Goal: Task Accomplishment & Management: Manage account settings

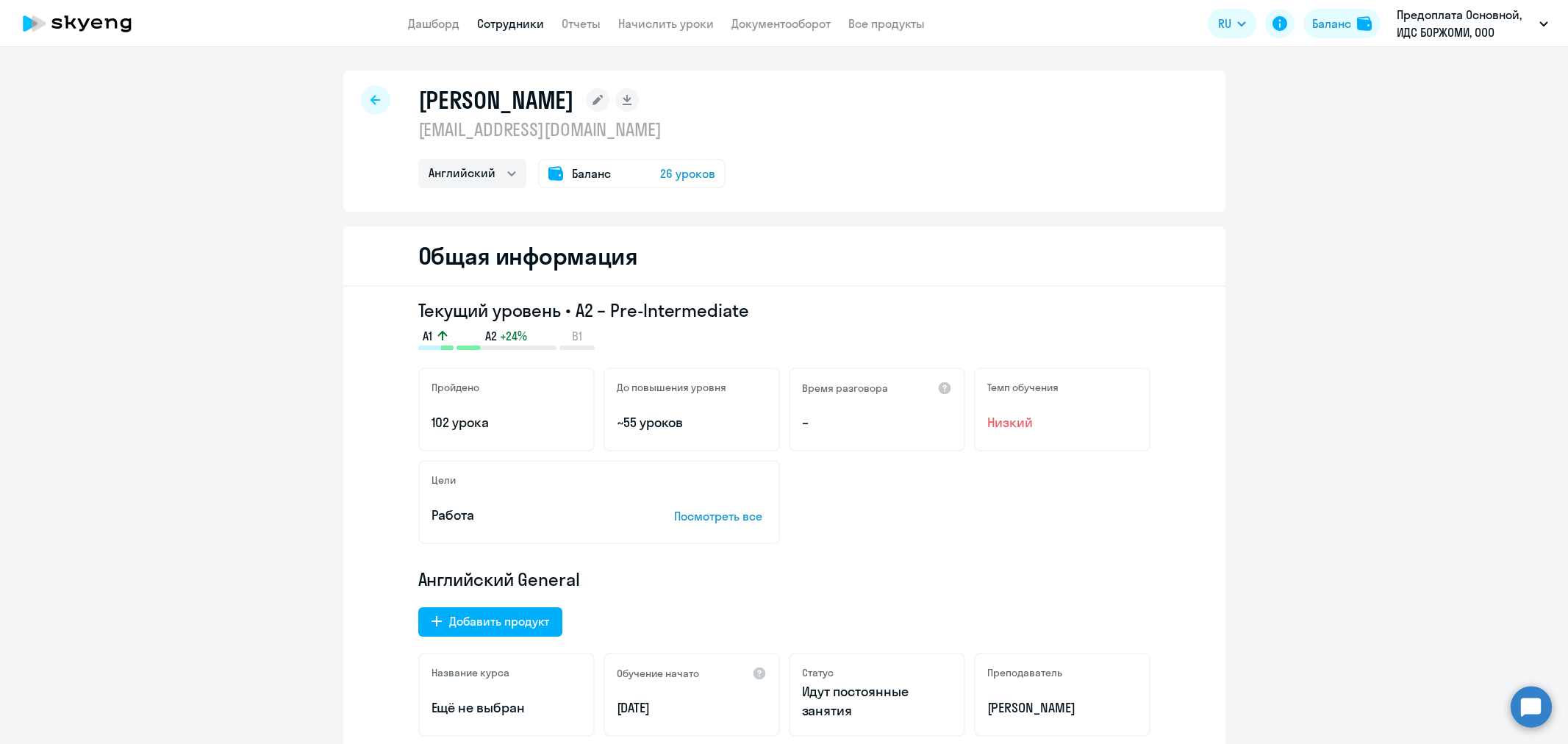
select select "english"
click at [371, 100] on icon at bounding box center [375, 100] width 9 height 9
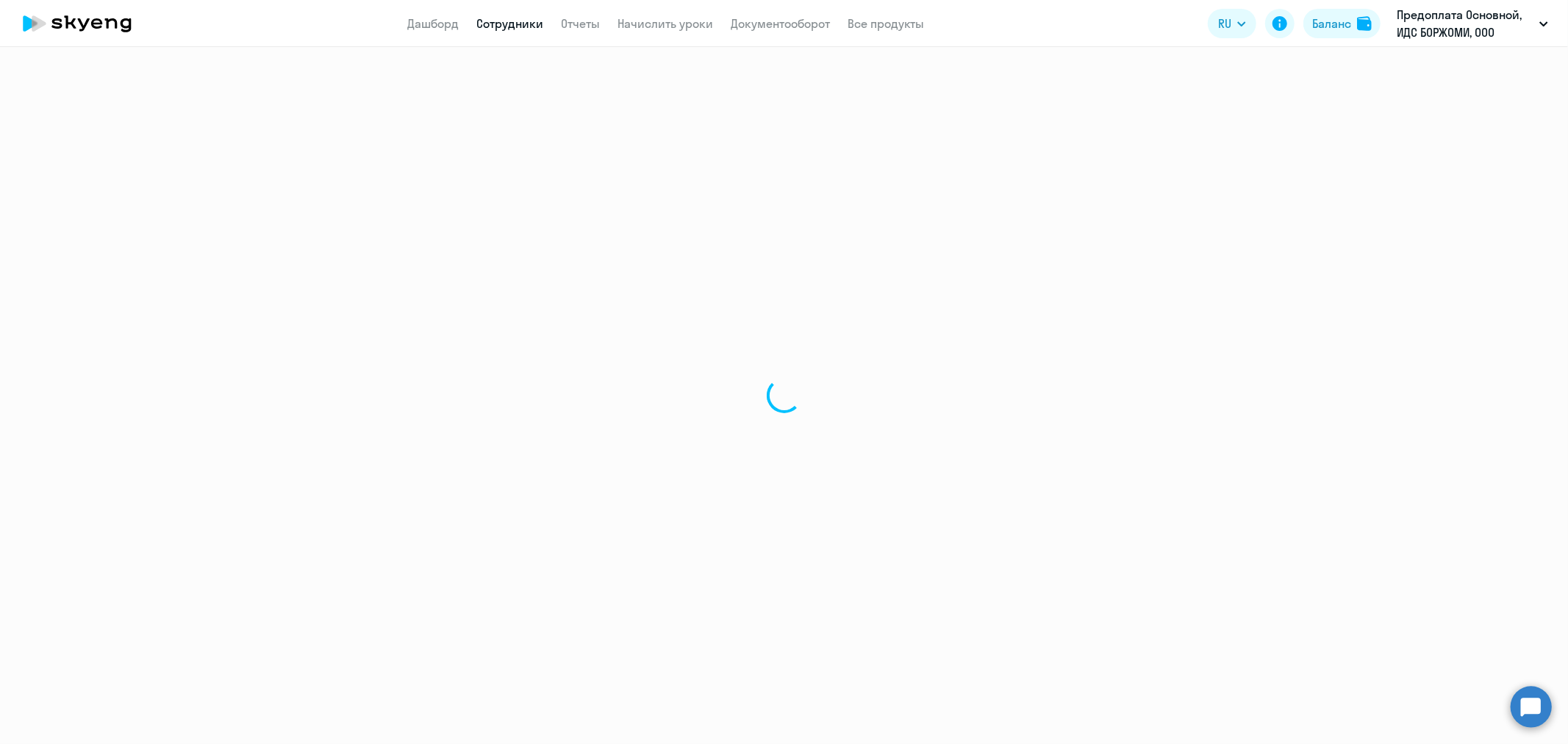
select select "30"
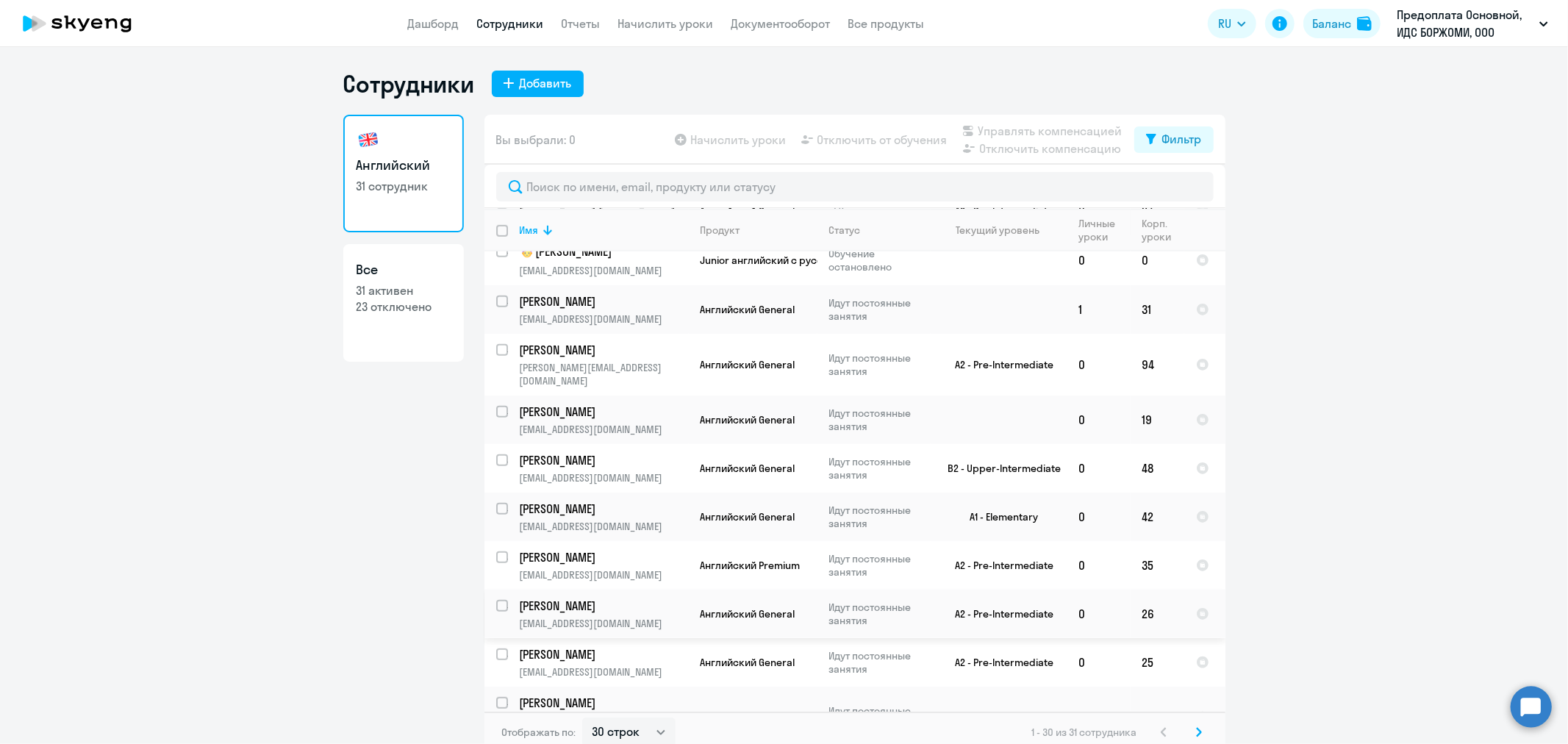
scroll to position [817, 0]
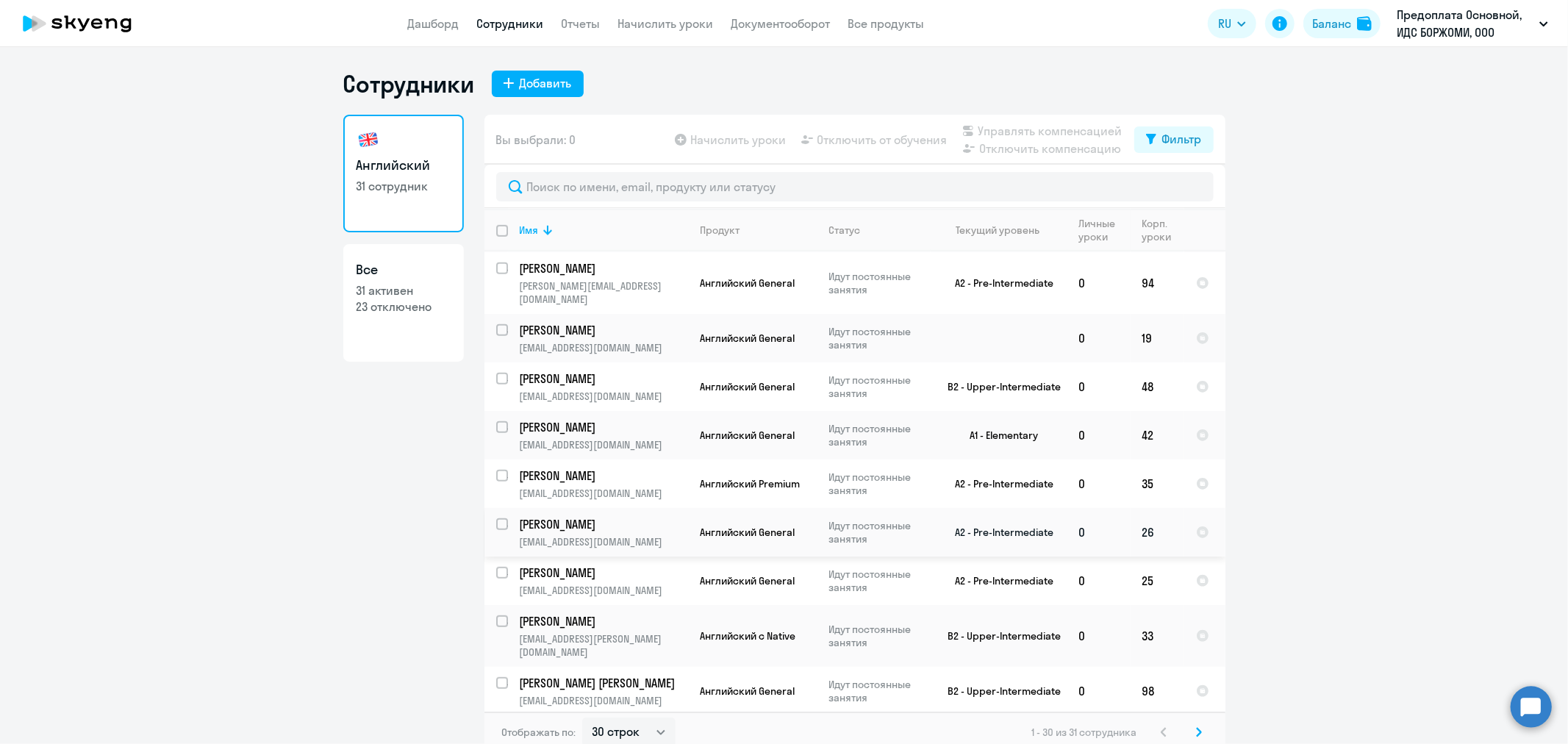
click at [496, 519] on input "select row 19048383" at bounding box center [510, 533] width 29 height 29
checkbox input "true"
click at [857, 137] on span "Отключить от обучения" at bounding box center [883, 140] width 130 height 17
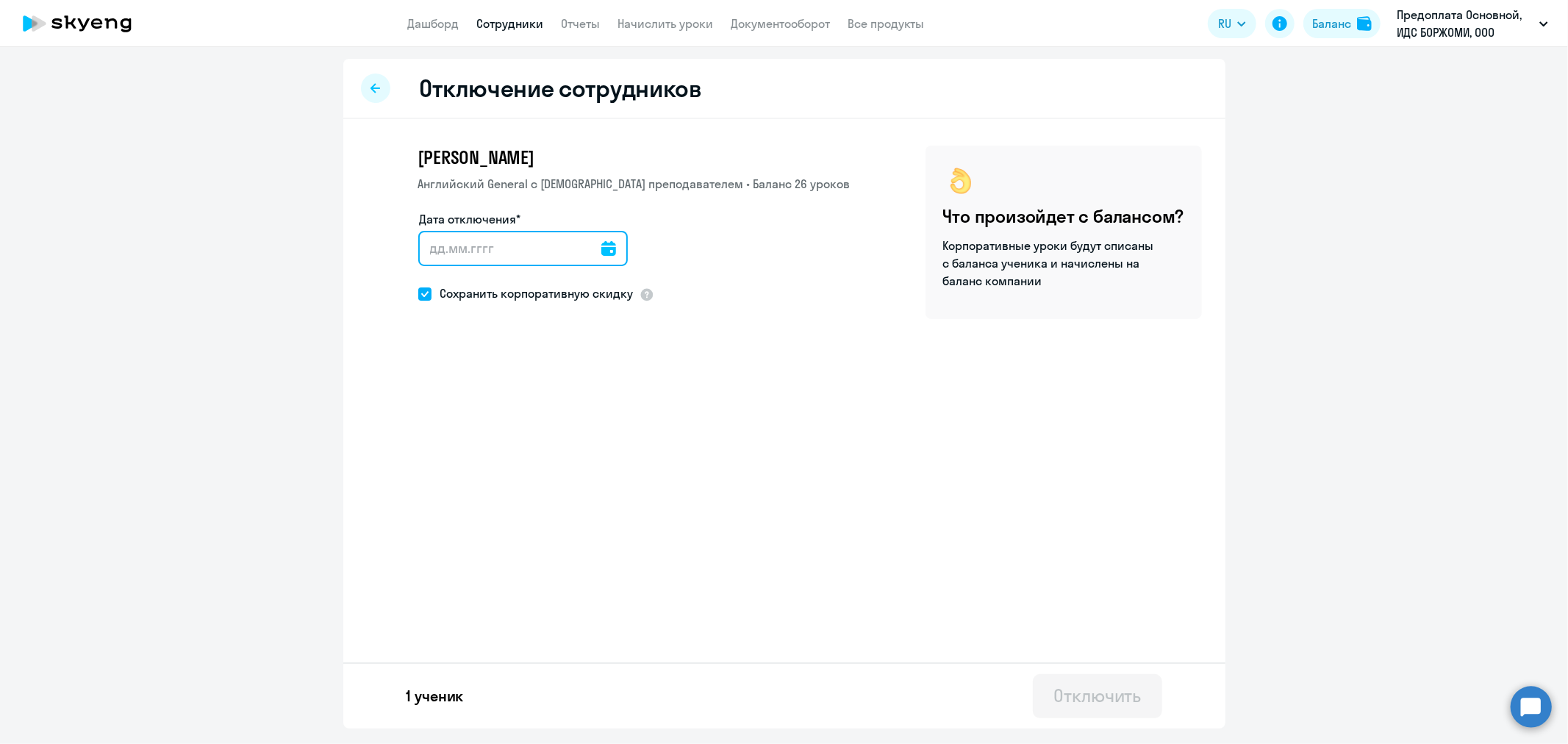
click at [523, 243] on input "Дата отключения*" at bounding box center [523, 248] width 210 height 35
click at [601, 246] on icon at bounding box center [609, 248] width 15 height 15
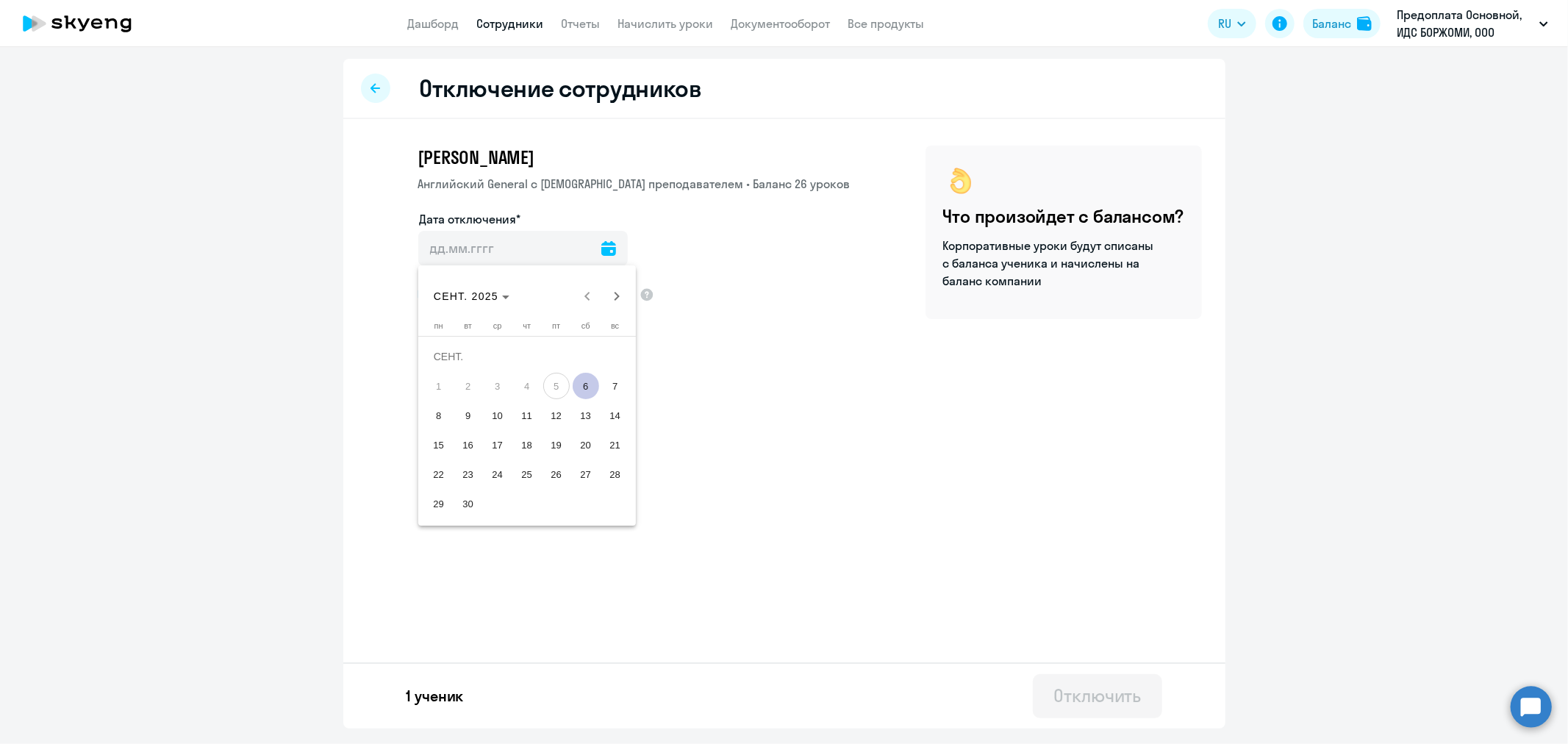
click at [588, 386] on span "6" at bounding box center [586, 387] width 27 height 27
type input "[DATE]"
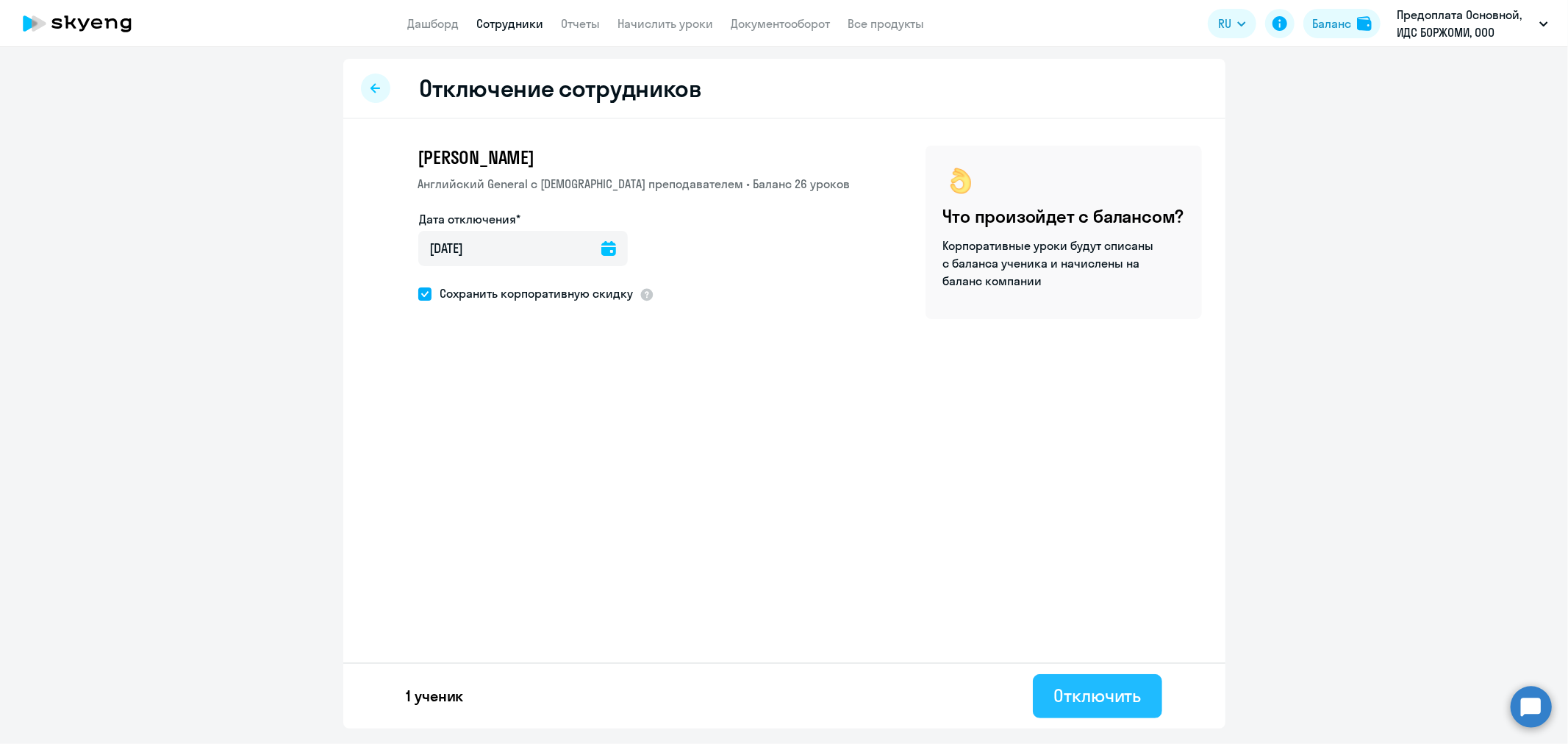
click at [1089, 696] on div "Отключить" at bounding box center [1097, 696] width 87 height 24
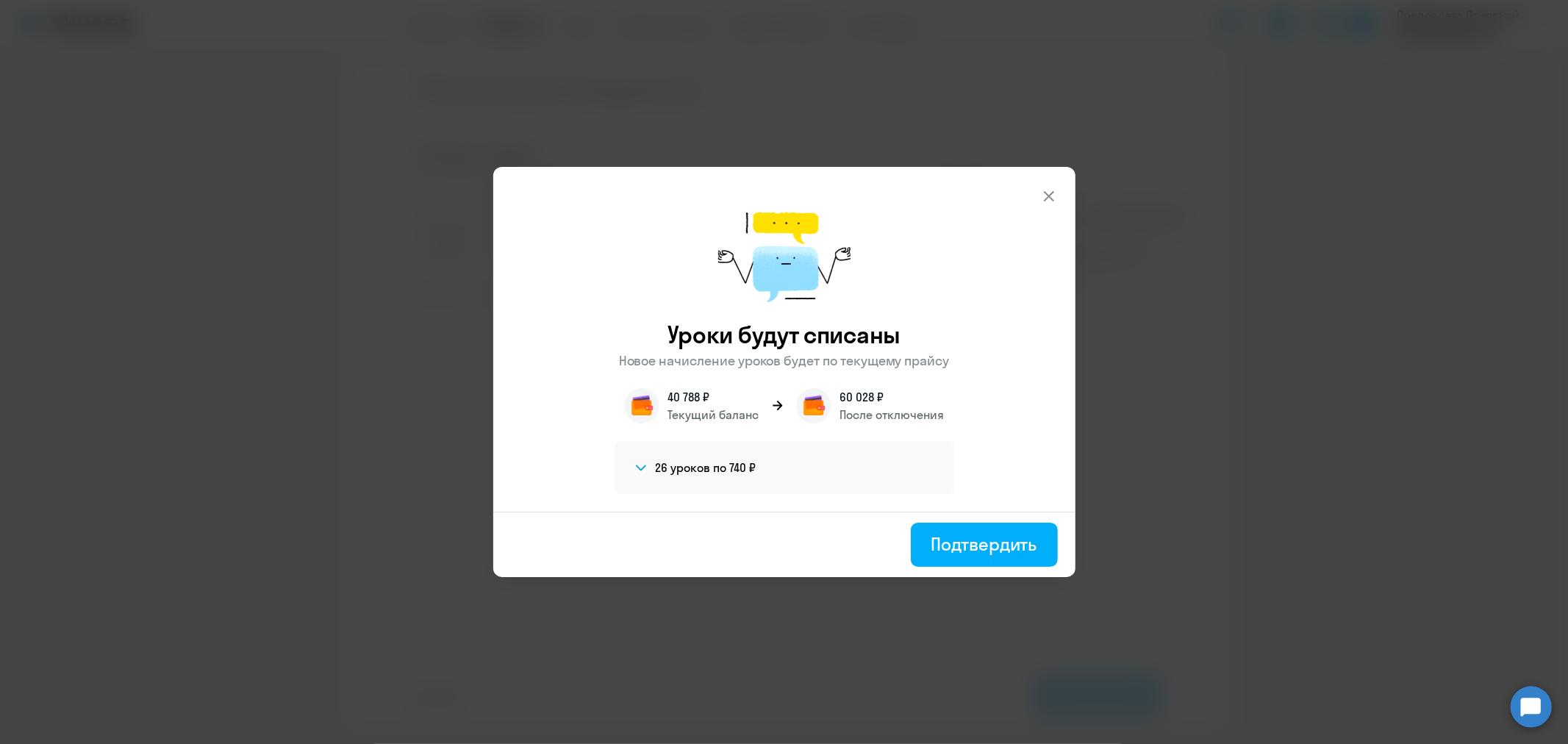
click at [1049, 196] on icon at bounding box center [1047, 196] width 10 height 10
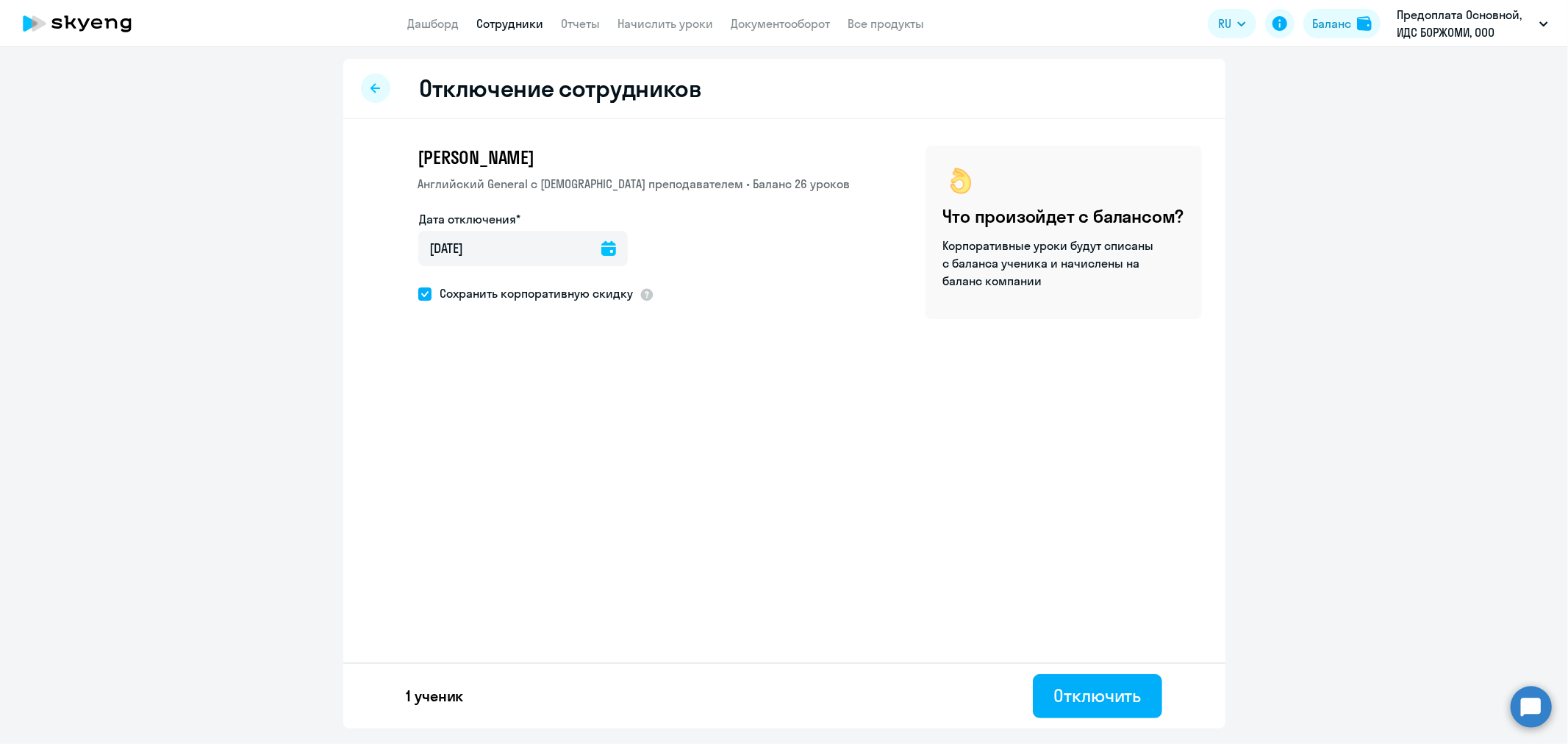
click at [376, 92] on icon at bounding box center [375, 88] width 9 height 10
select select "30"
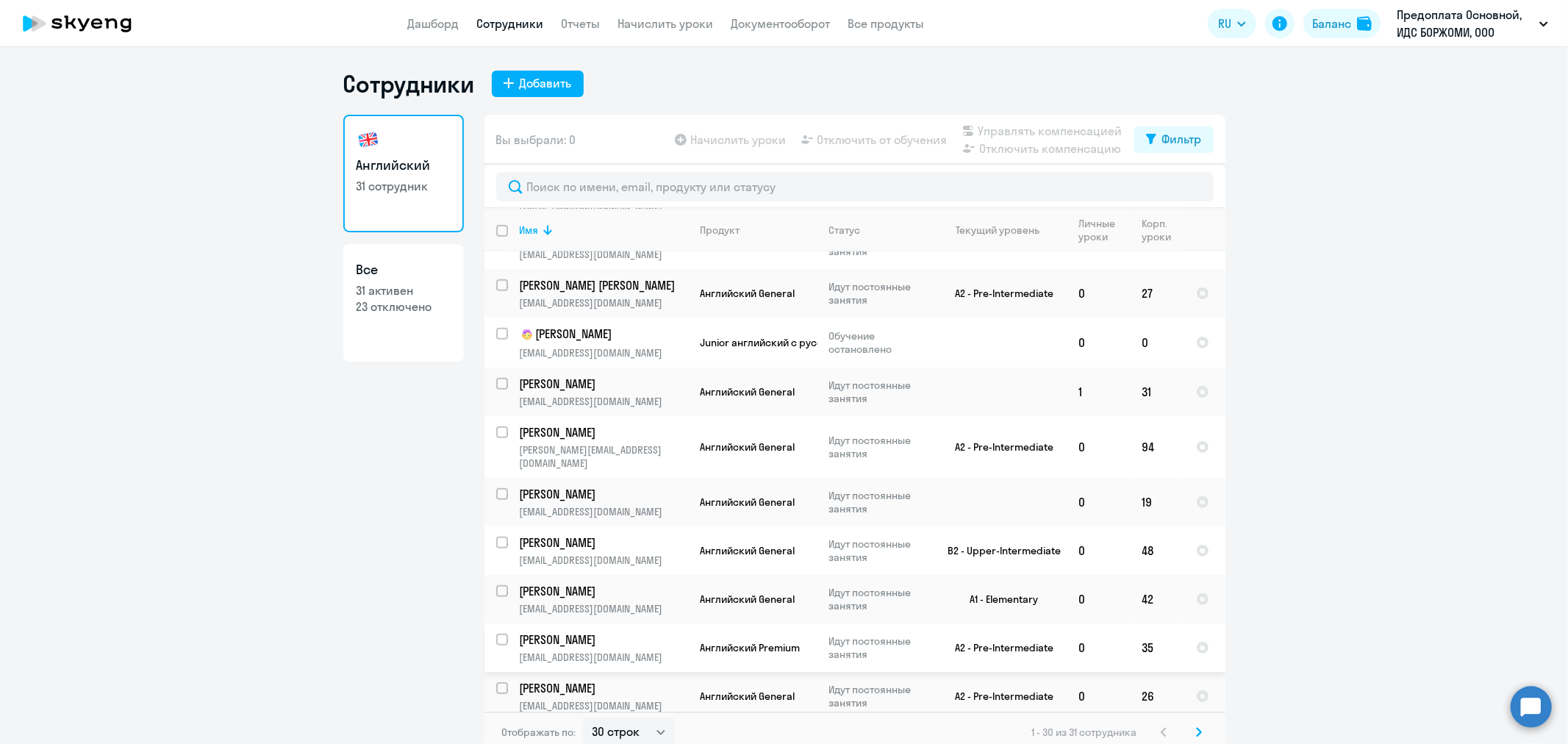
scroll to position [735, 0]
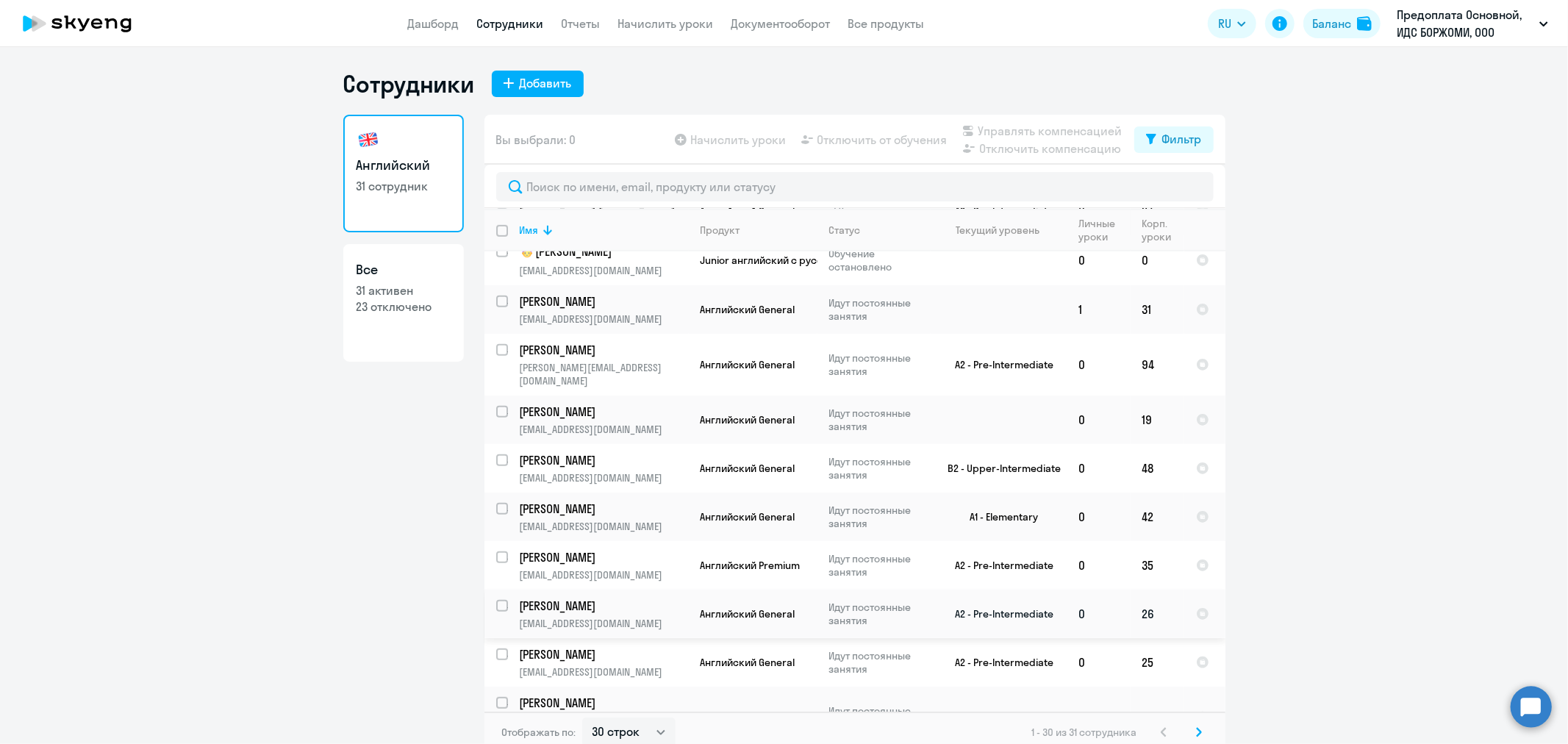
click at [584, 617] on p "[EMAIL_ADDRESS][DOMAIN_NAME]" at bounding box center [604, 623] width 168 height 13
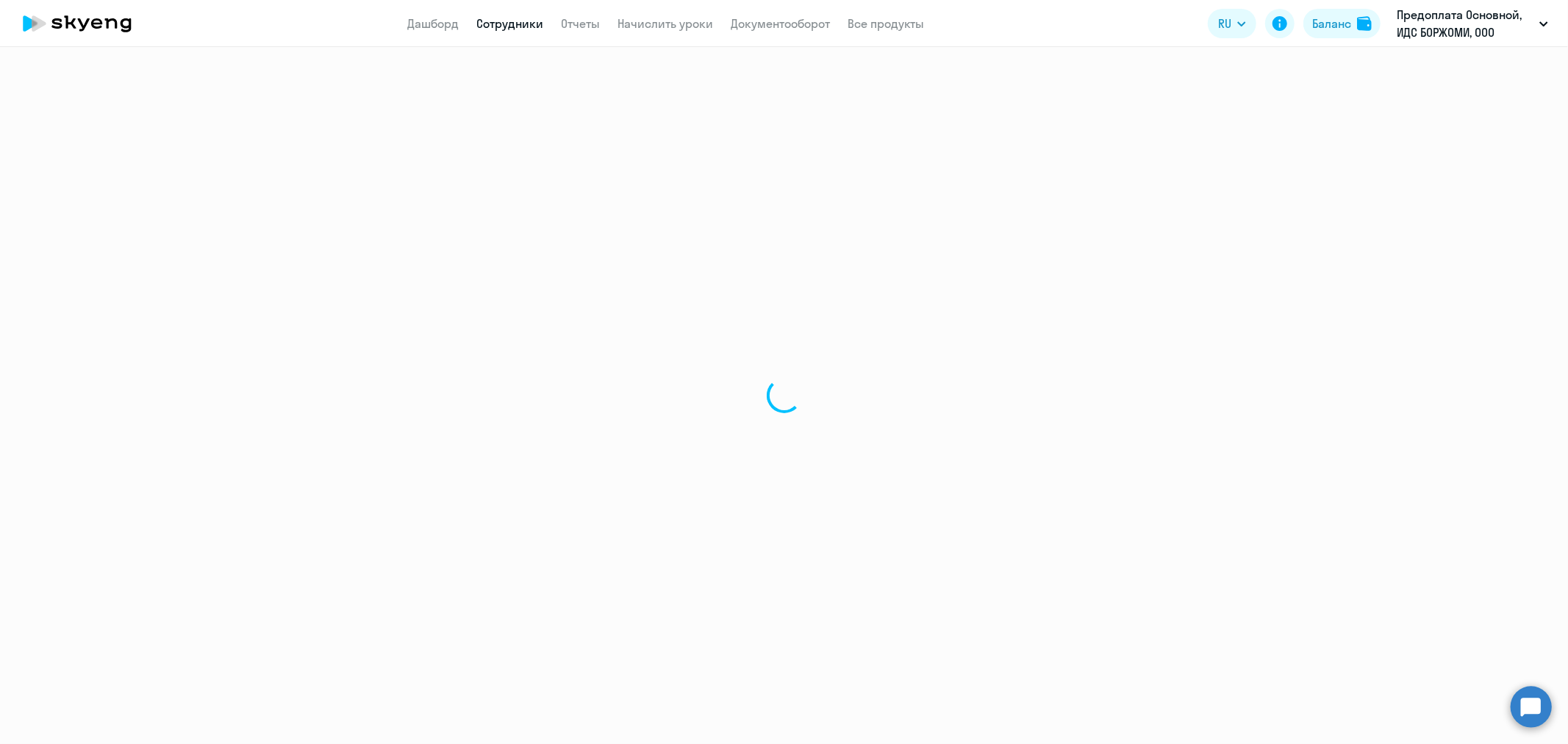
select select "english"
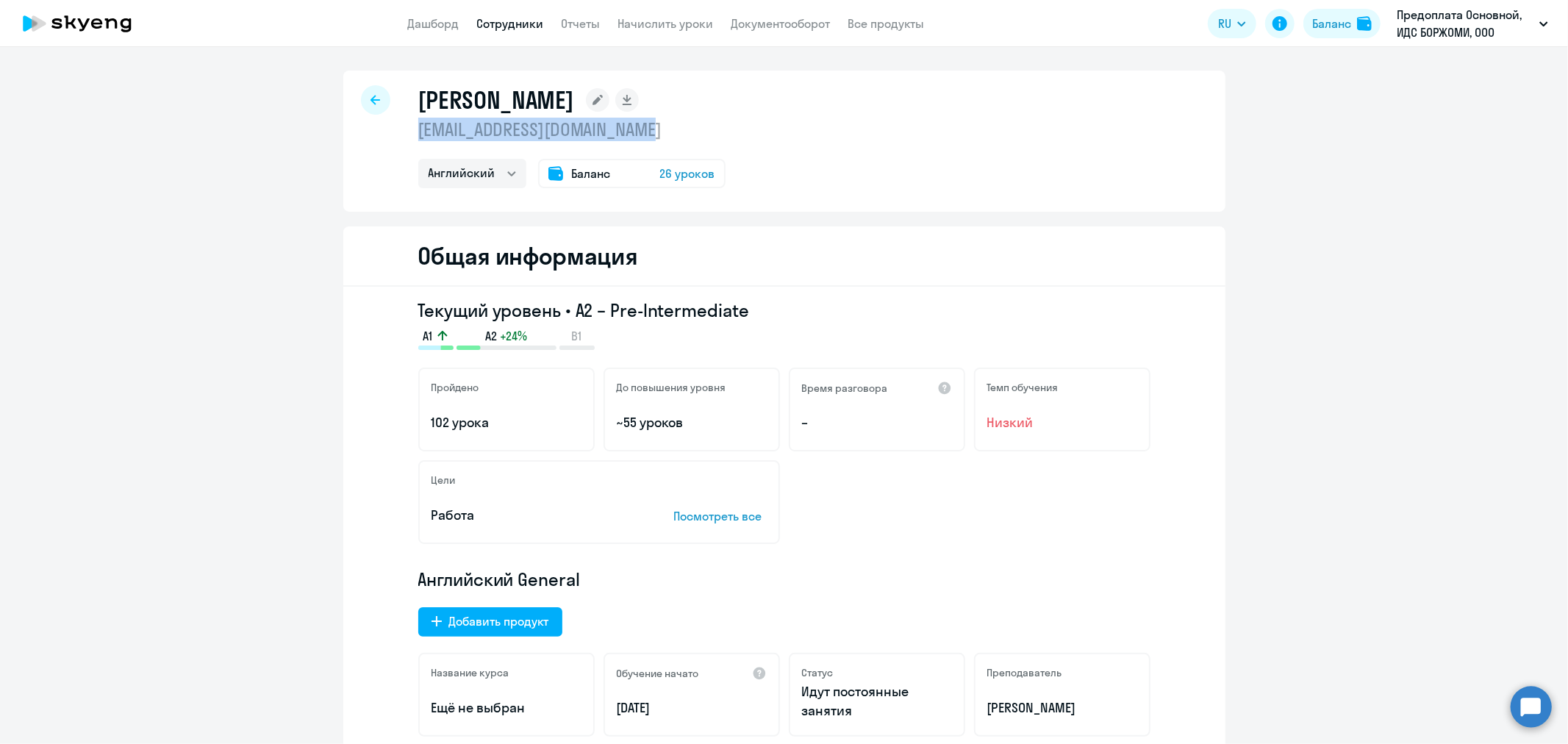
drag, startPoint x: 649, startPoint y: 122, endPoint x: 402, endPoint y: 126, distance: 247.0
click at [402, 126] on div "[PERSON_NAME] [EMAIL_ADDRESS][DOMAIN_NAME] Английский Баланс 26 уроков" at bounding box center [784, 141] width 882 height 141
copy p "[EMAIL_ADDRESS][DOMAIN_NAME]"
click at [383, 97] on div at bounding box center [375, 100] width 29 height 29
select select "30"
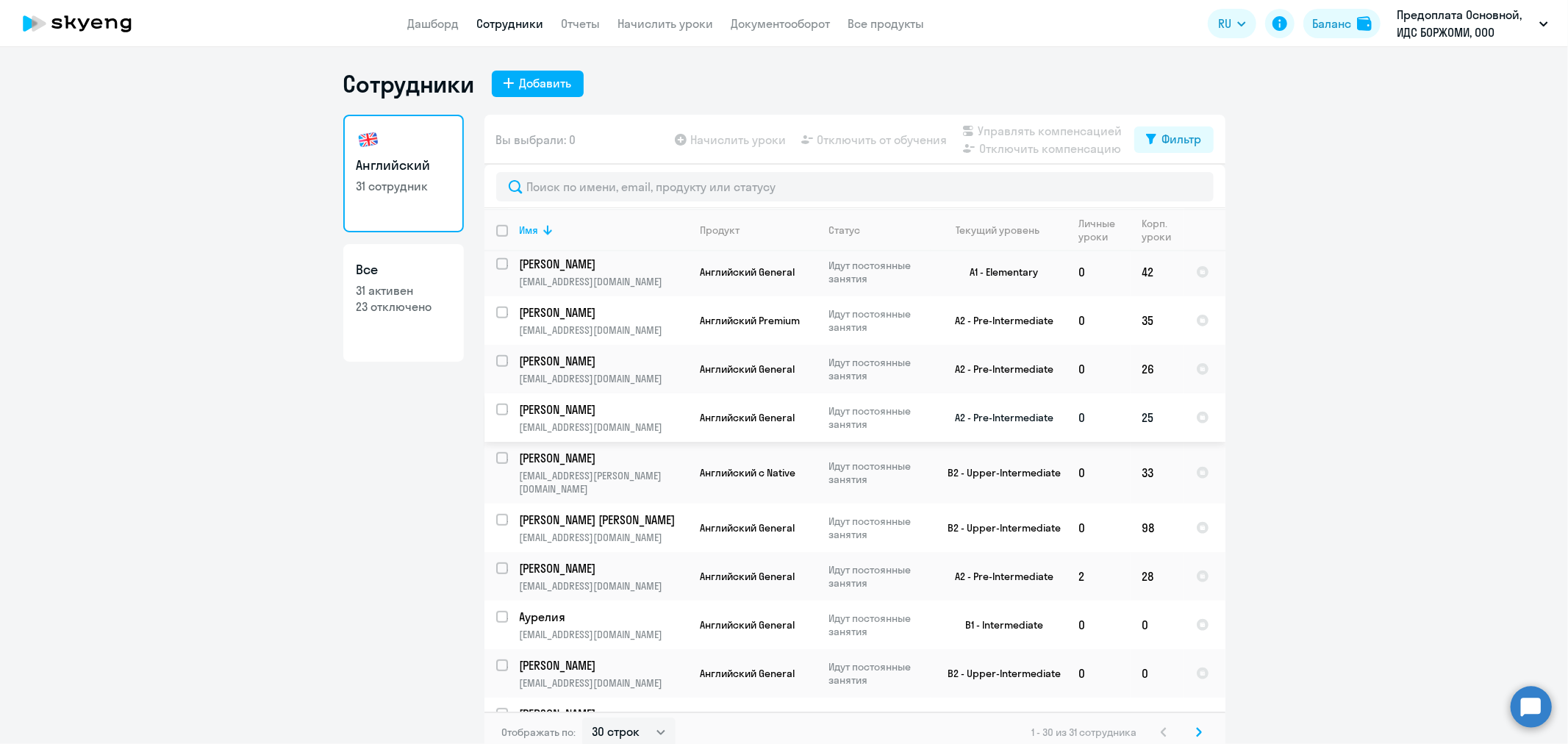
scroll to position [1026, 0]
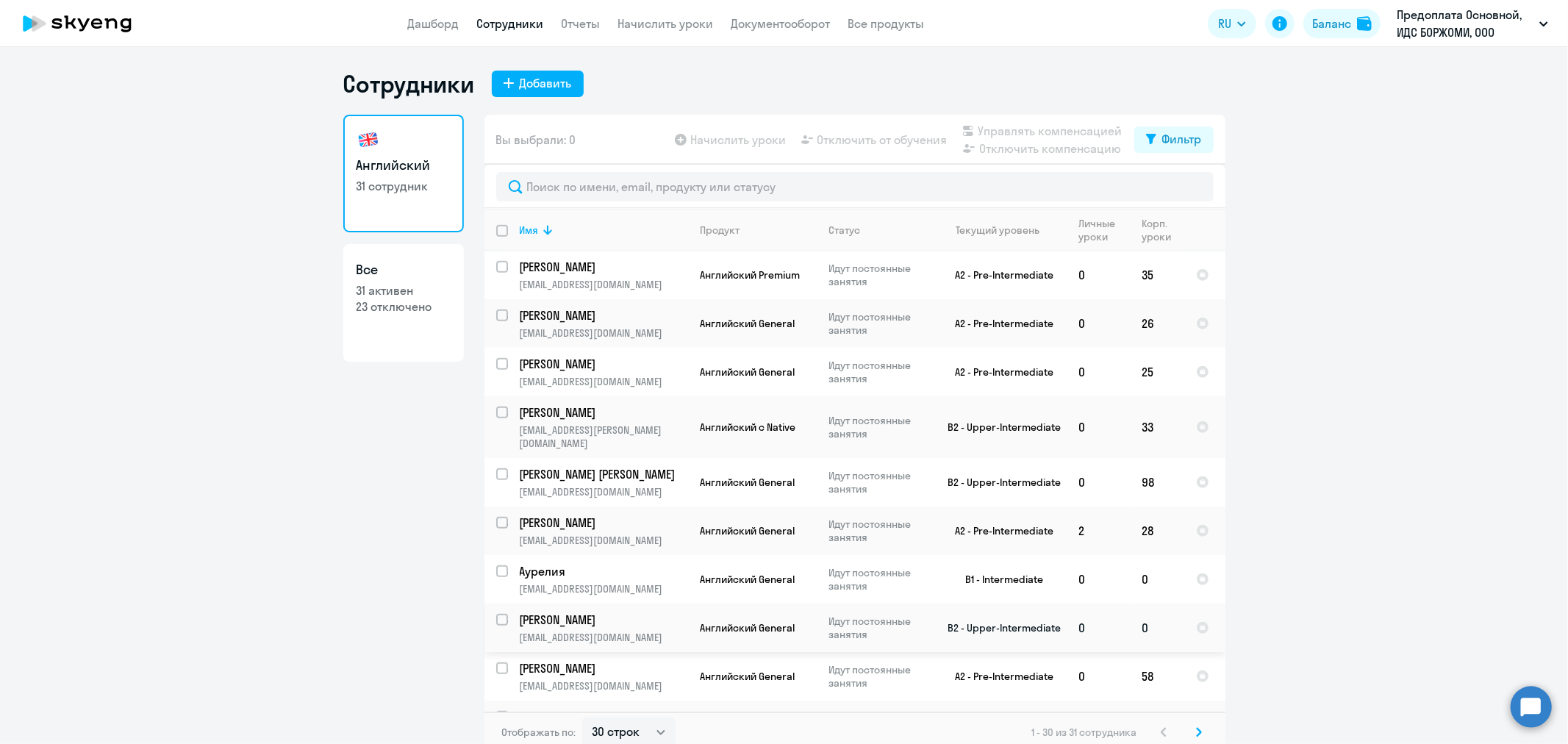
click at [570, 604] on td "[PERSON_NAME] [EMAIL_ADDRESS][DOMAIN_NAME]" at bounding box center [598, 629] width 181 height 49
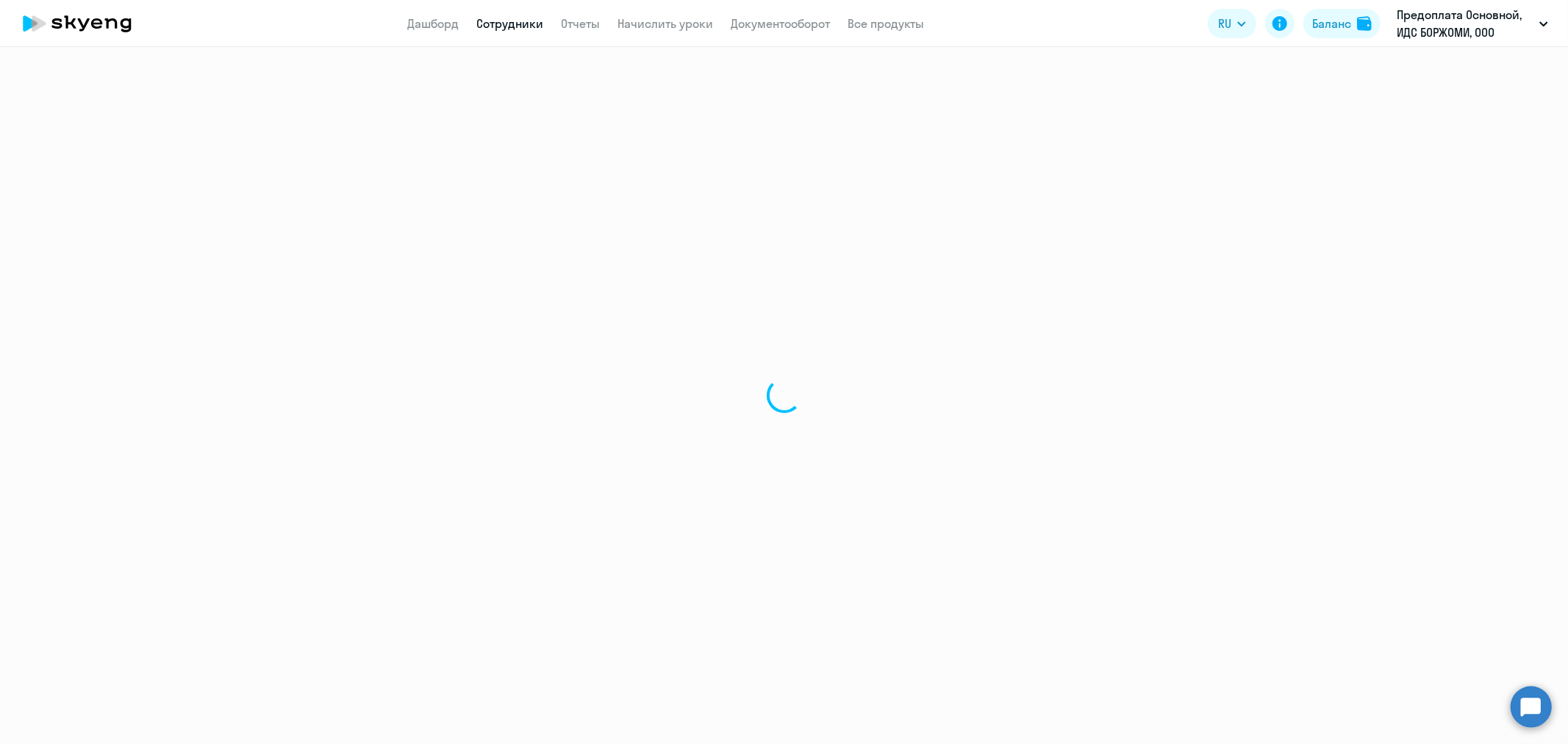
select select "english"
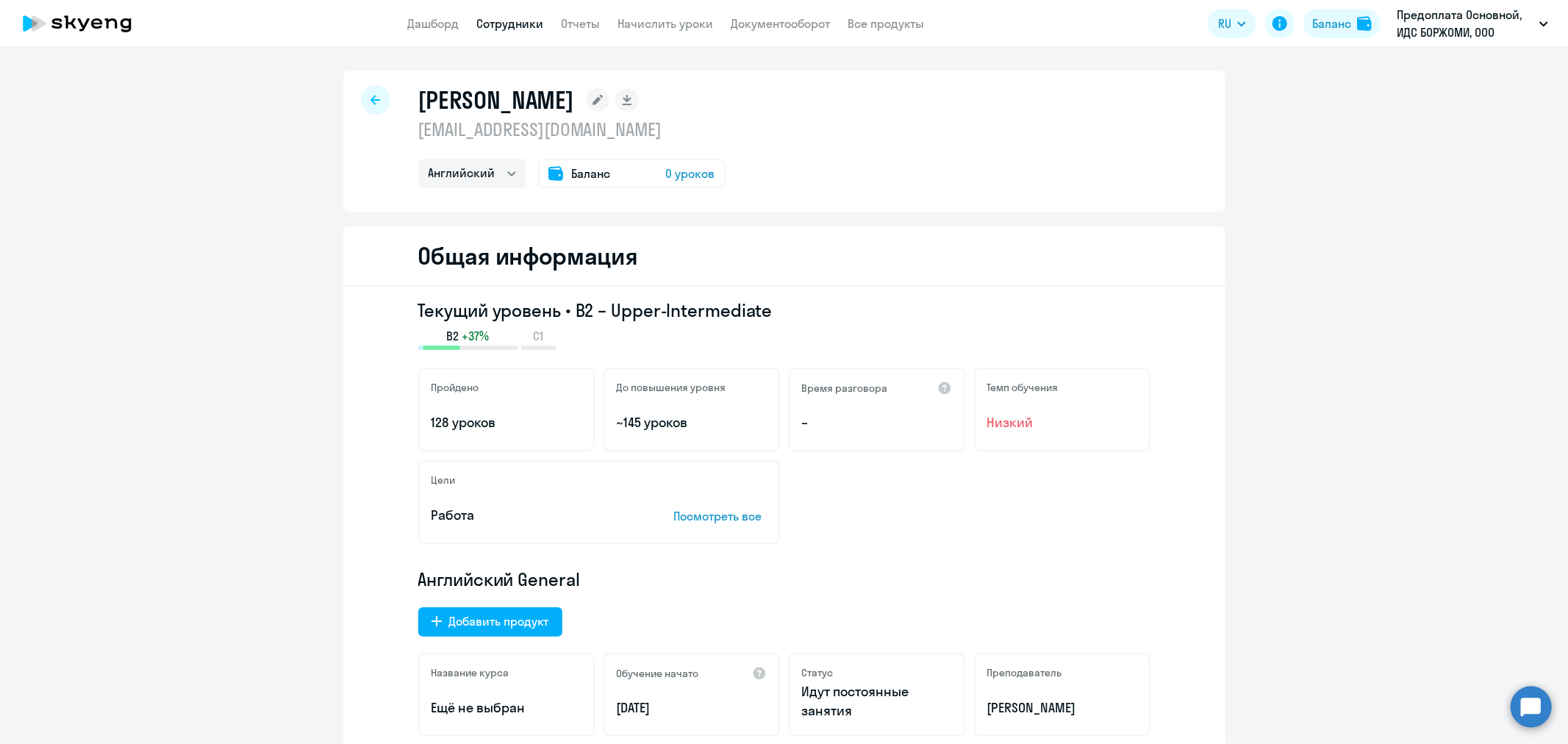
drag, startPoint x: 414, startPoint y: 97, endPoint x: 609, endPoint y: 111, distance: 195.5
click at [574, 111] on h1 "[PERSON_NAME]" at bounding box center [496, 100] width 155 height 29
copy h1 "[PERSON_NAME]"
drag, startPoint x: 415, startPoint y: 126, endPoint x: 635, endPoint y: 123, distance: 220.0
click at [635, 123] on p "[EMAIL_ADDRESS][DOMAIN_NAME]" at bounding box center [572, 130] width 307 height 24
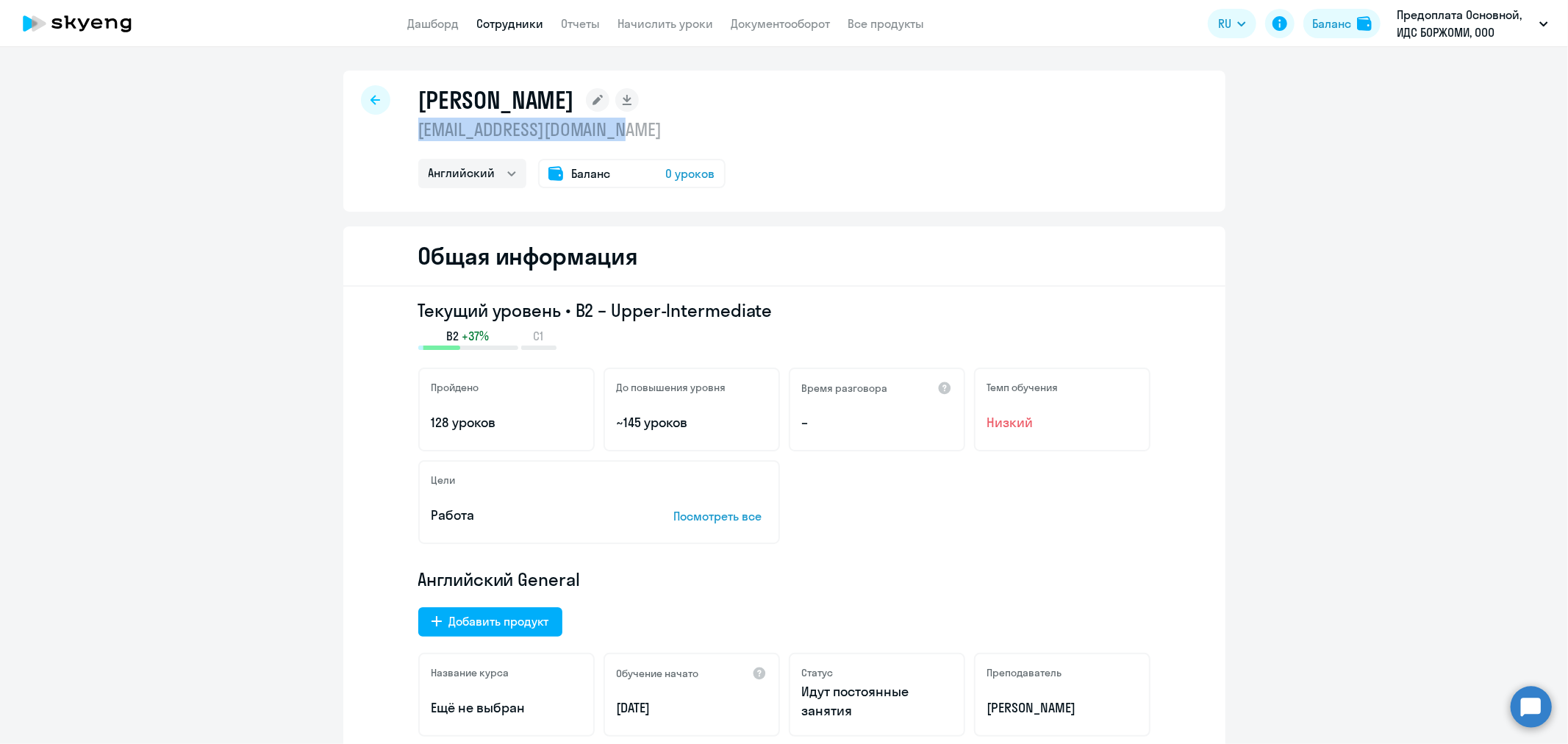
copy p "[EMAIL_ADDRESS][DOMAIN_NAME]"
click at [371, 104] on icon at bounding box center [375, 100] width 9 height 10
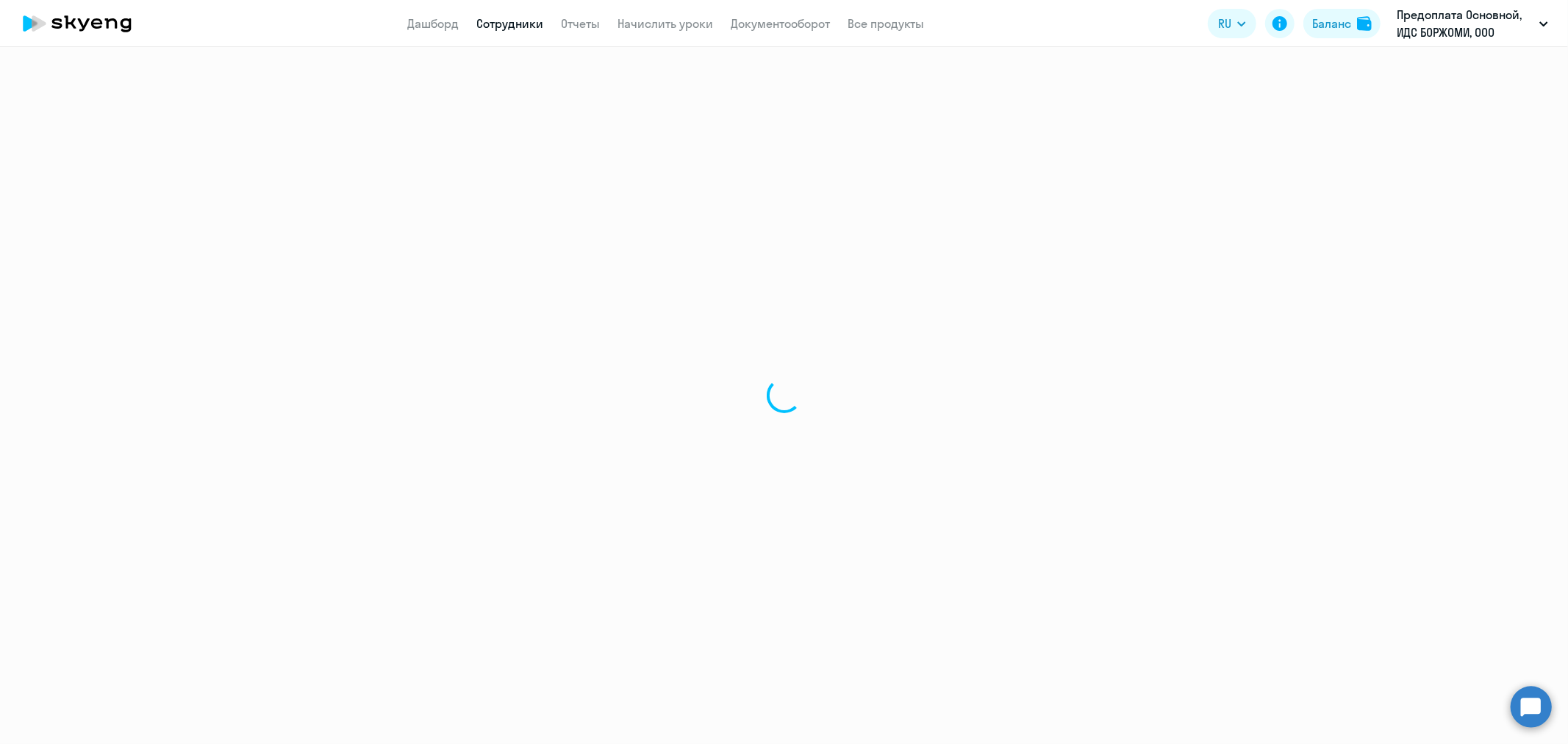
select select "30"
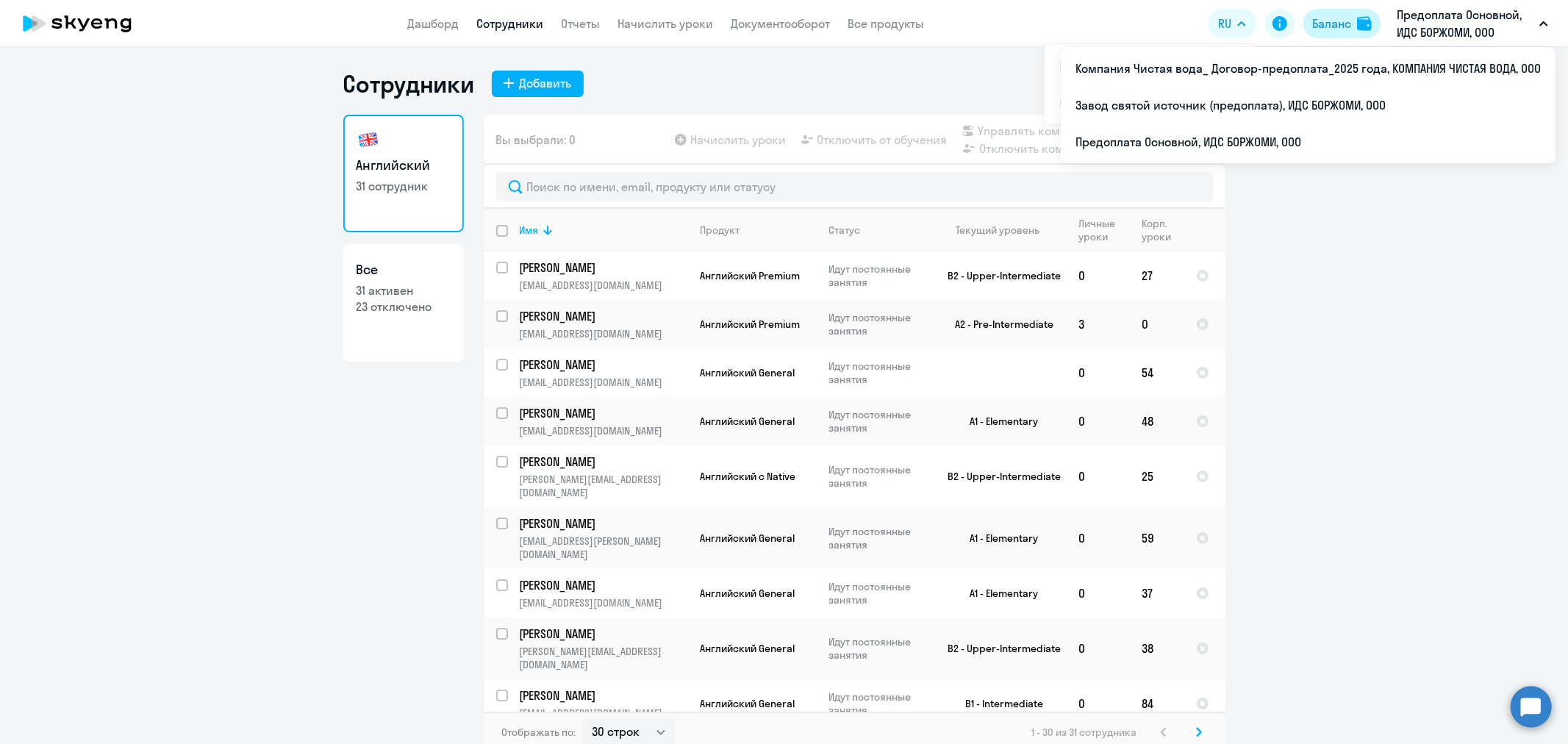
click at [1343, 20] on div "Баланс" at bounding box center [1332, 24] width 39 height 17
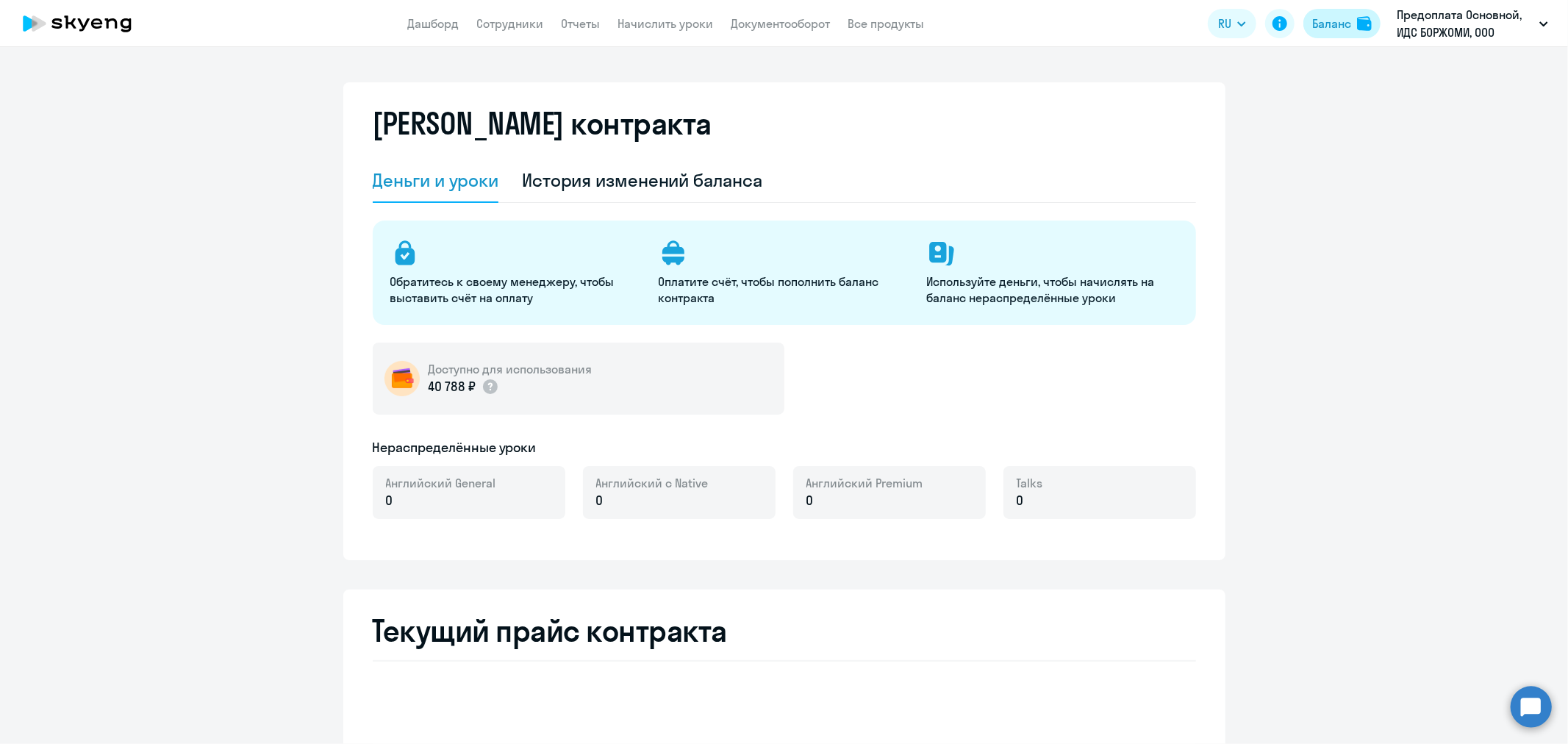
select select "english_adult_not_native_speaker"
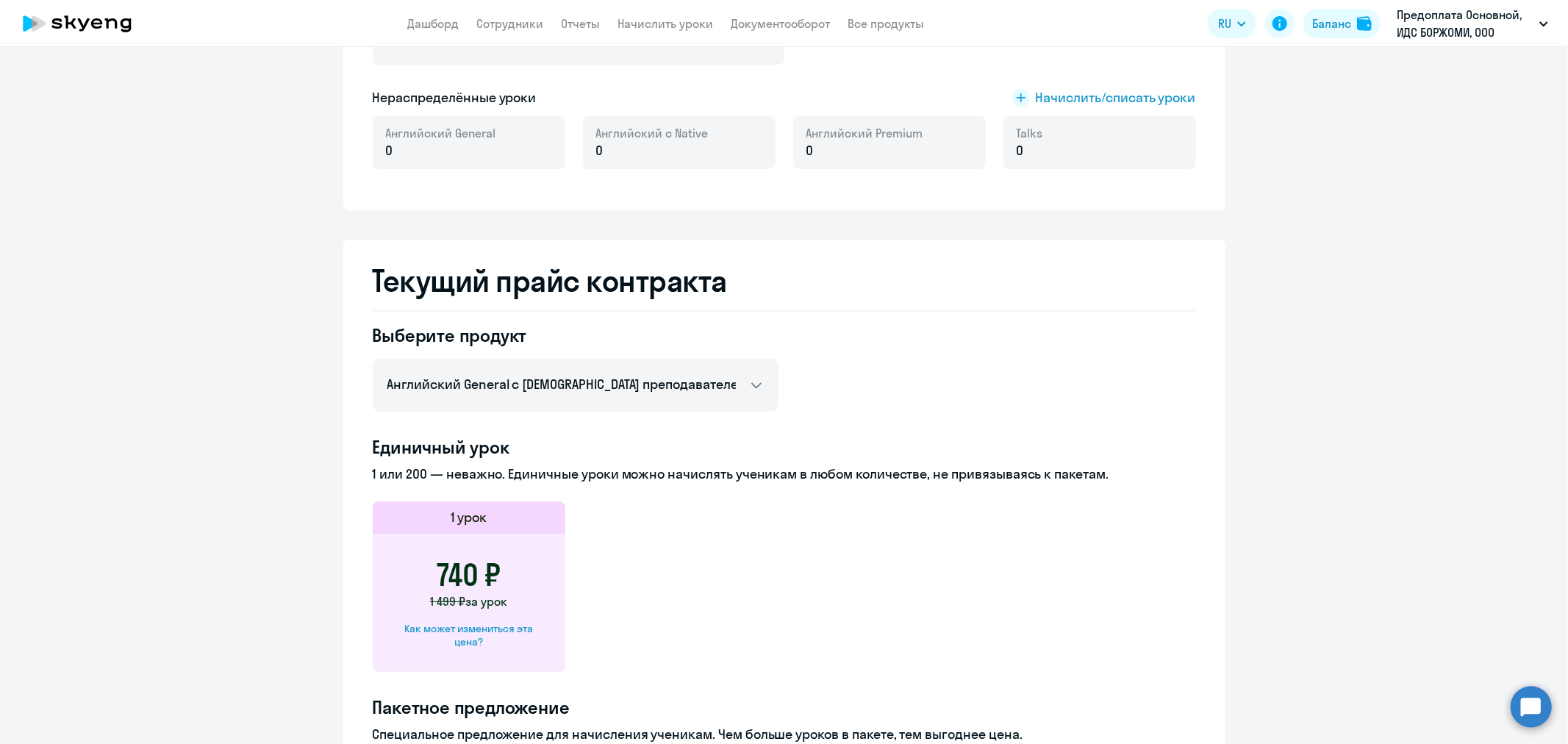
scroll to position [267, 0]
